Goal: Information Seeking & Learning: Learn about a topic

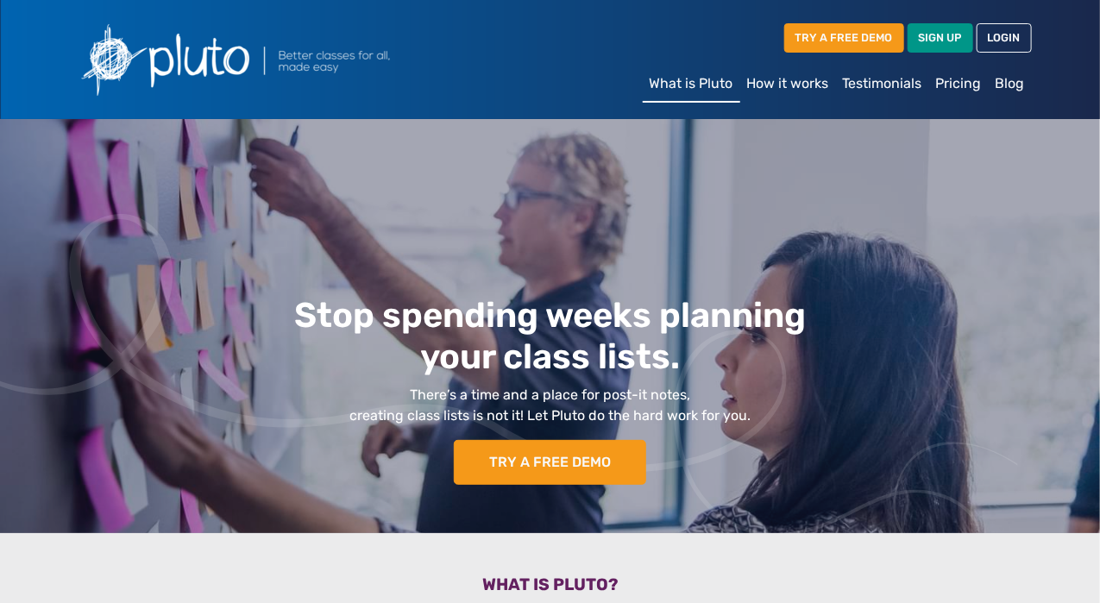
click at [795, 90] on link "How it works" at bounding box center [788, 83] width 96 height 35
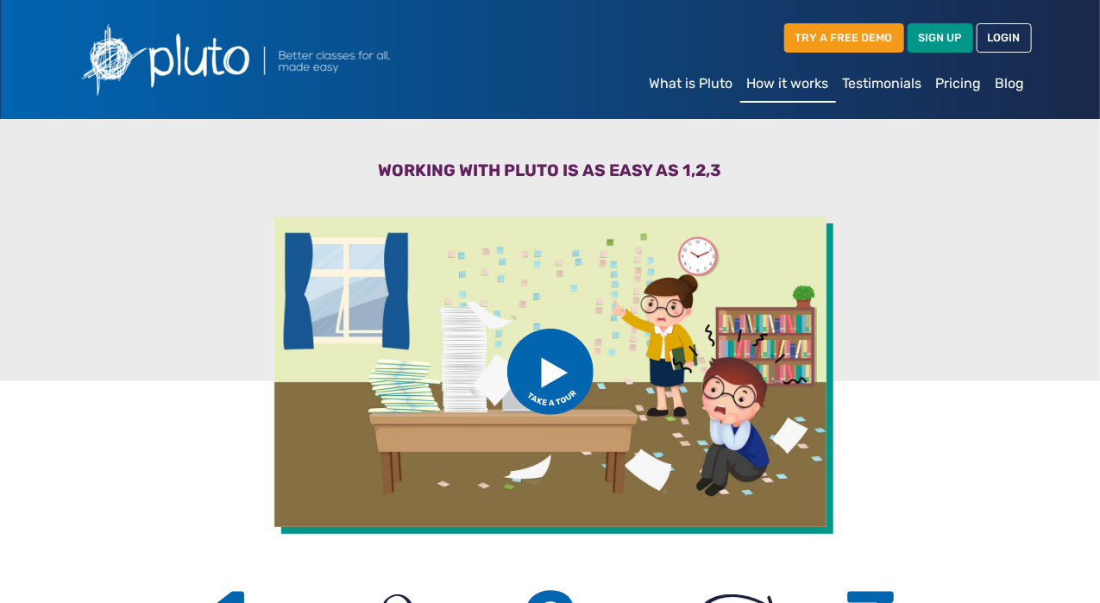
click at [692, 83] on link "What is Pluto" at bounding box center [692, 83] width 98 height 35
